Goal: Task Accomplishment & Management: Manage account settings

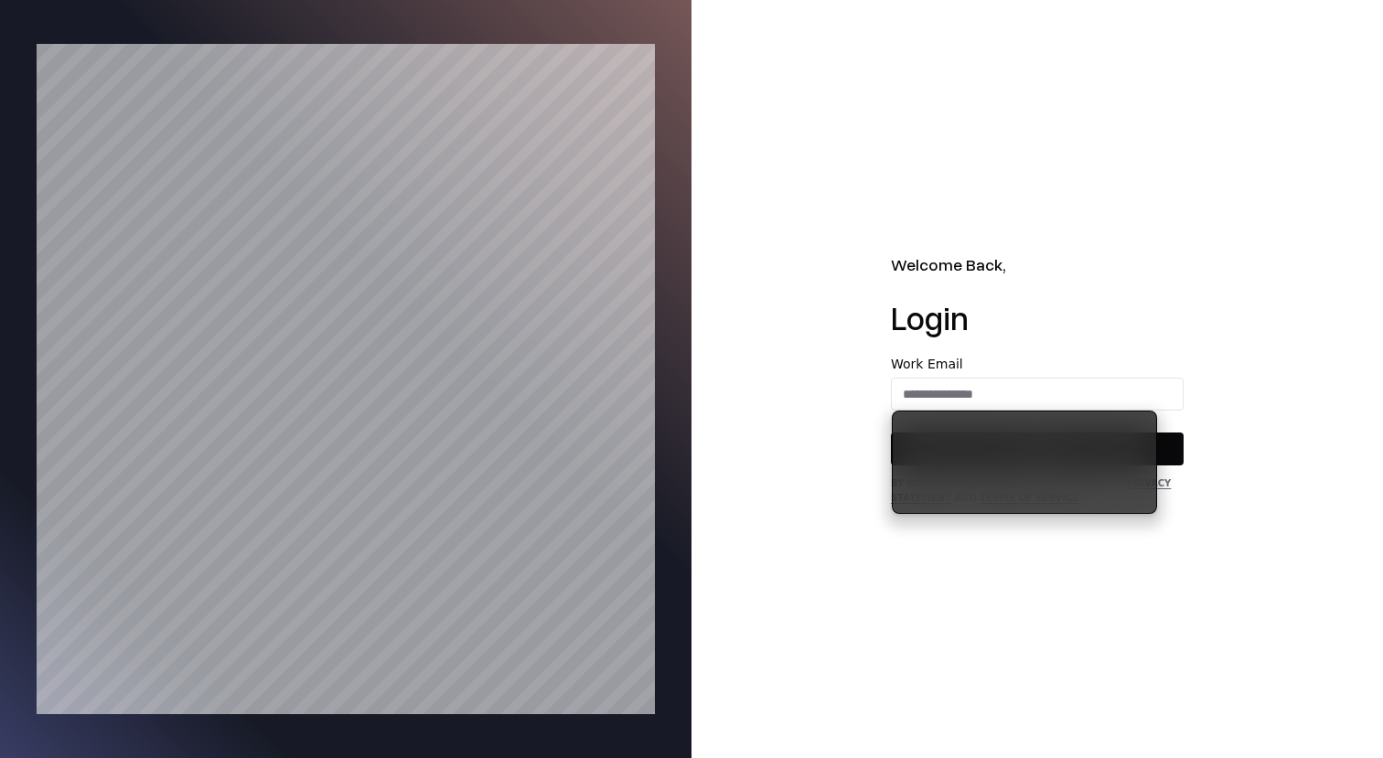
click at [779, 223] on div "Welcome Back, Login Work Email Continue By continuing, I agree to the Company's…" at bounding box center [1038, 379] width 692 height 758
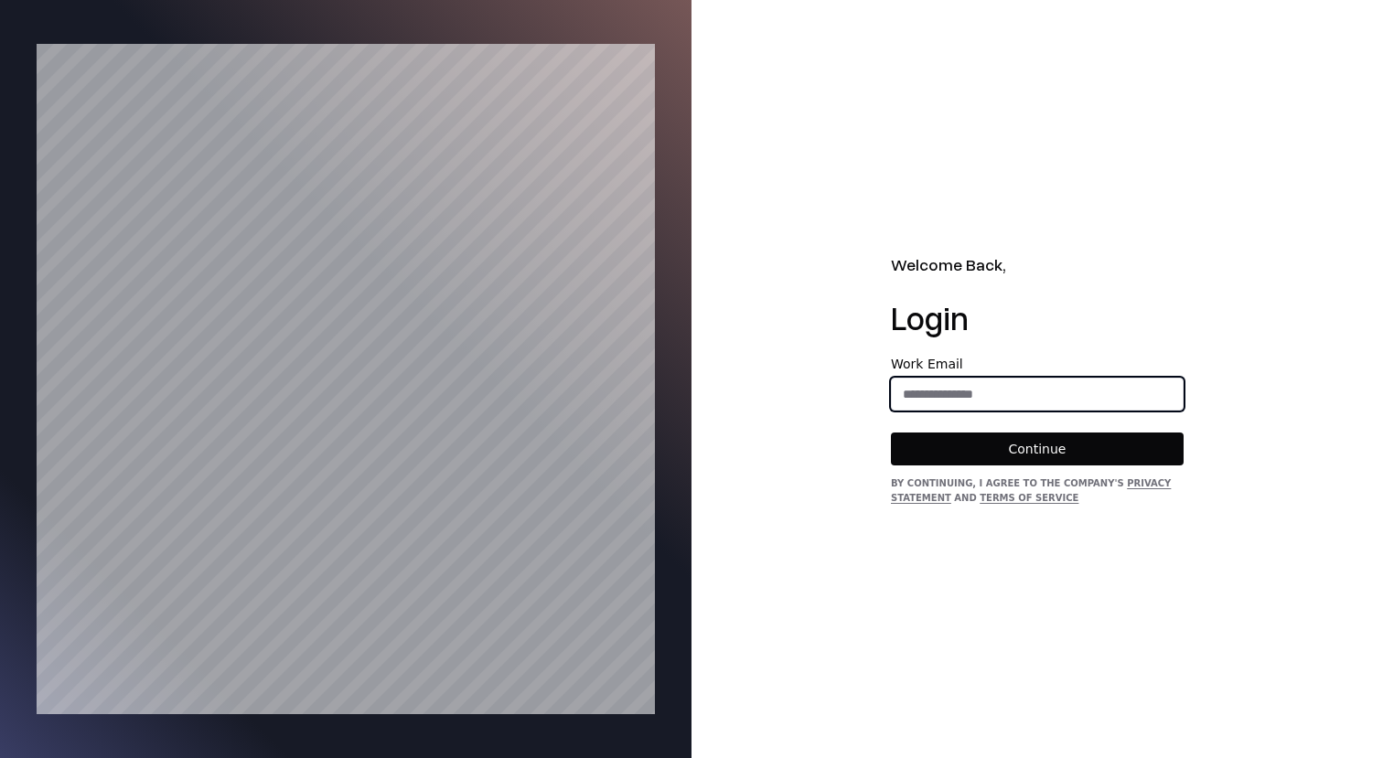
click at [1025, 398] on input "email" at bounding box center [1037, 394] width 291 height 33
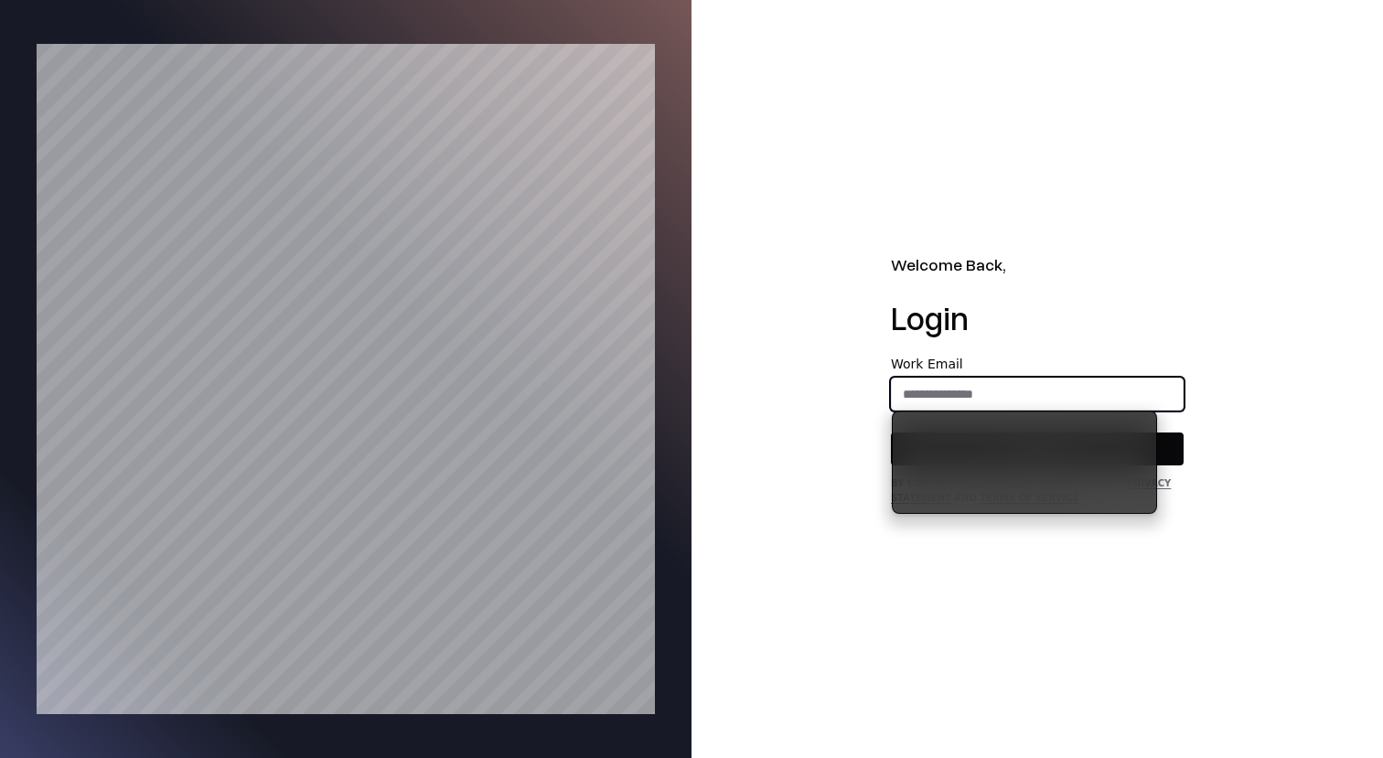
type input "**********"
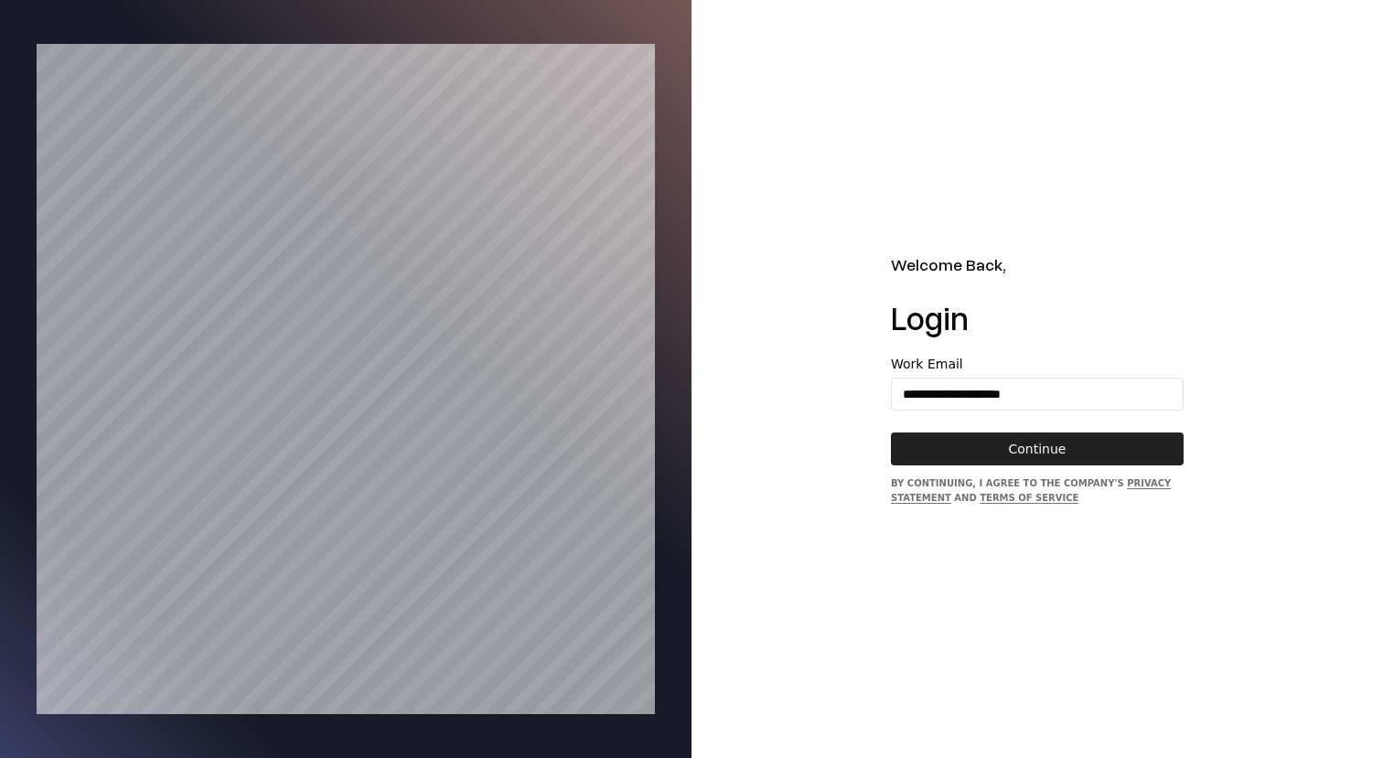
click at [1019, 461] on button "Continue" at bounding box center [1037, 449] width 293 height 33
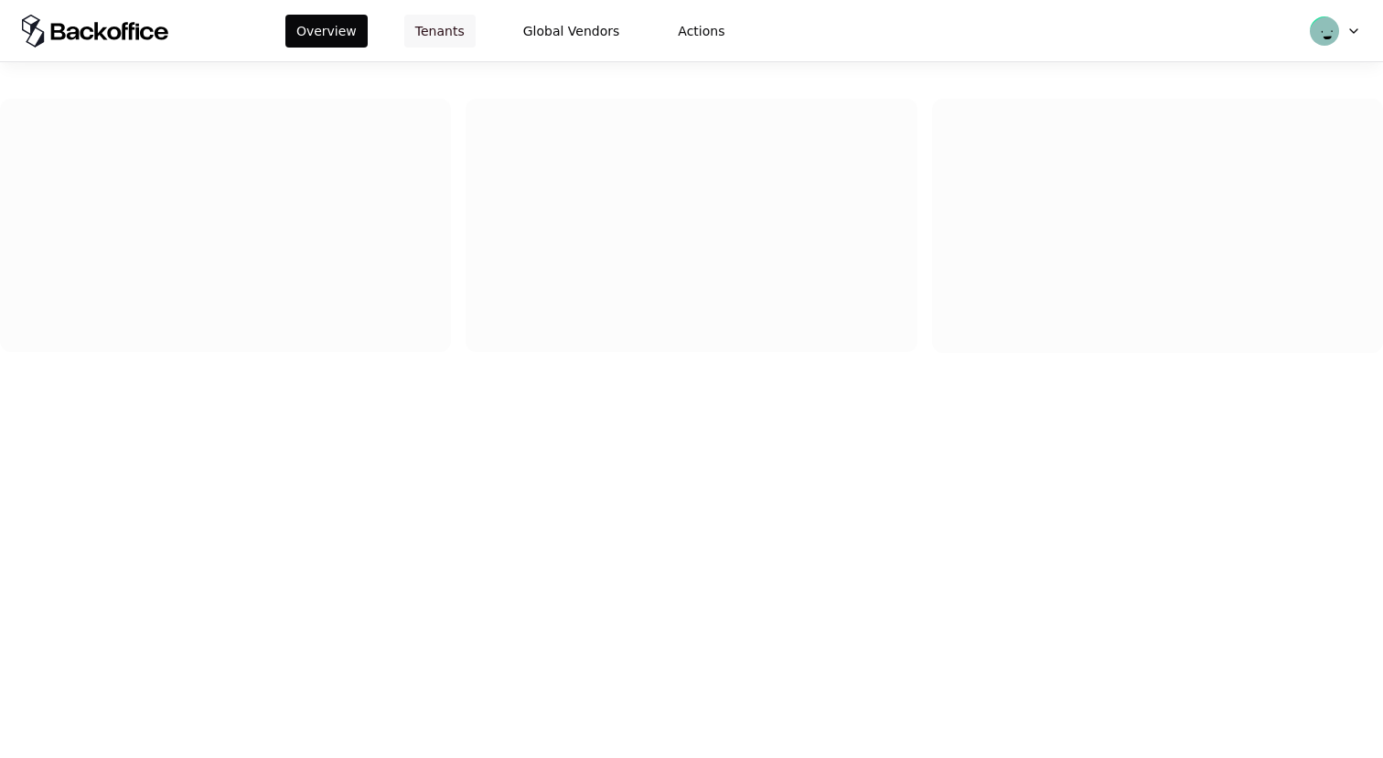
click at [415, 37] on button "Tenants" at bounding box center [439, 31] width 71 height 33
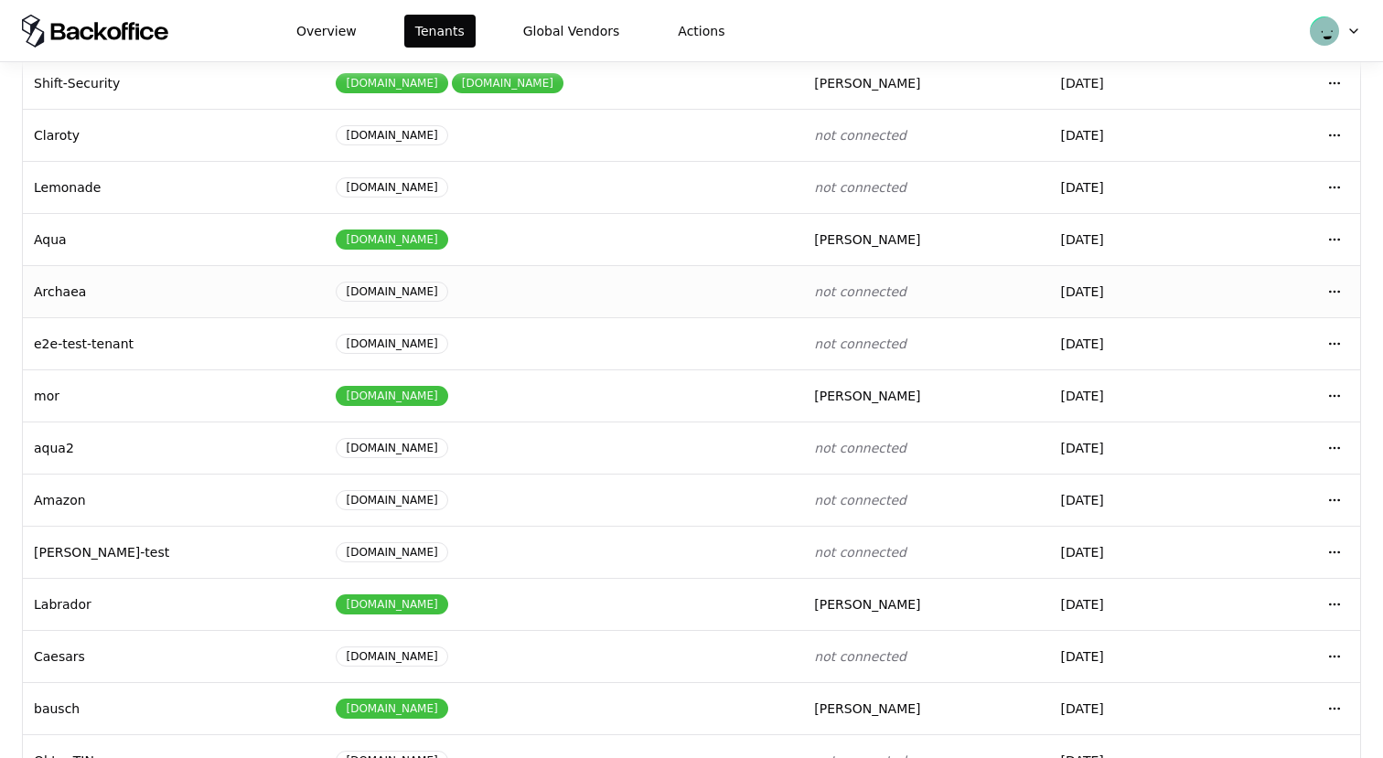
scroll to position [196, 0]
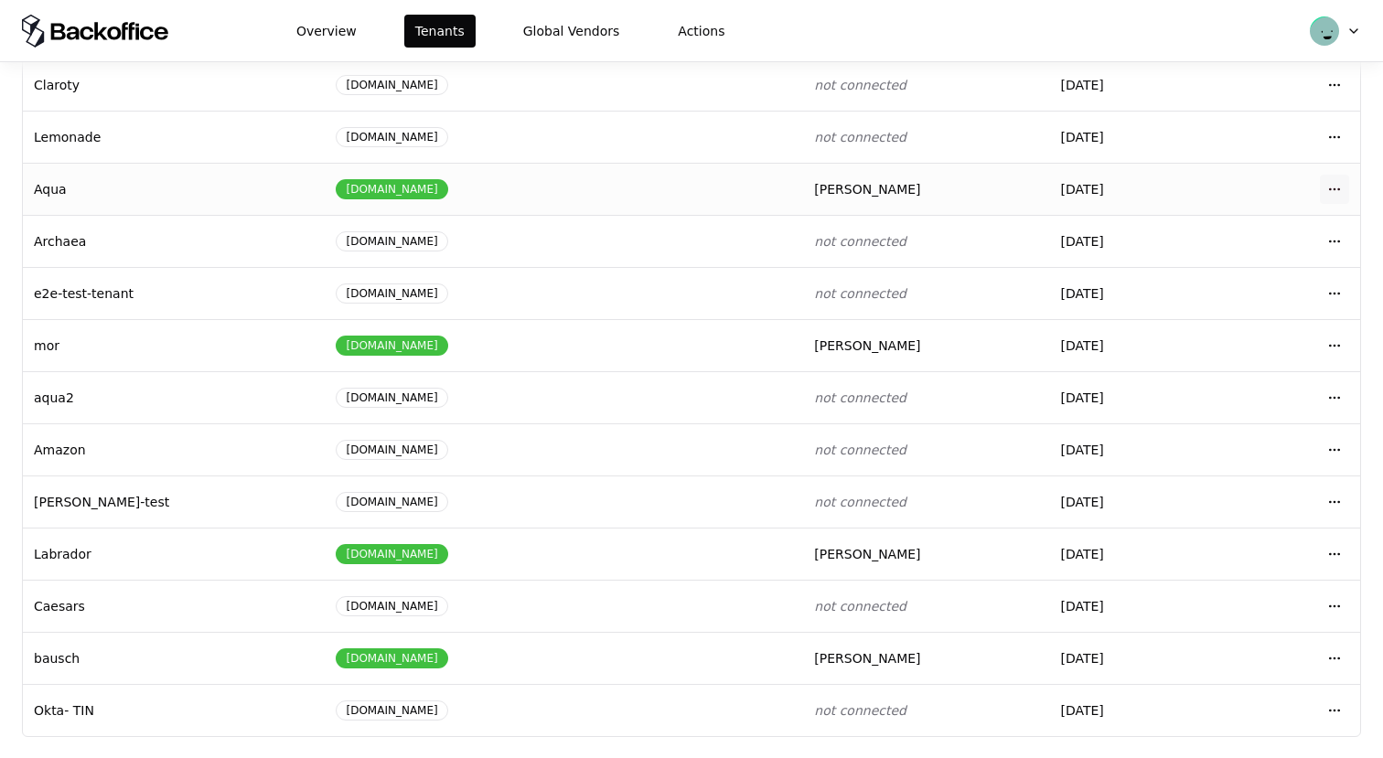
click at [1339, 194] on html "Overview Tenants Global Vendors Actions Tenants Add Tenant Tenant name Domain A…" at bounding box center [691, 379] width 1383 height 758
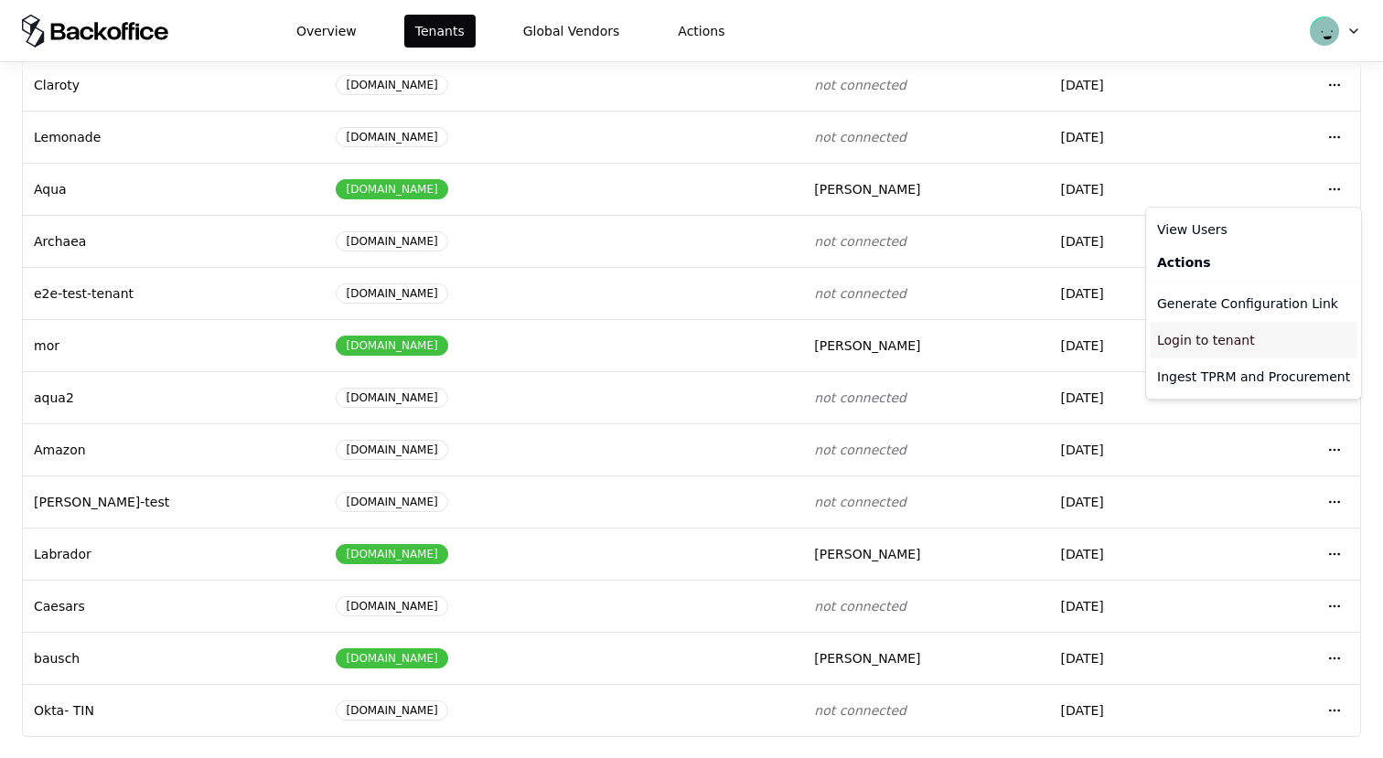
click at [1243, 332] on div "Login to tenant" at bounding box center [1254, 340] width 208 height 37
